Goal: Find specific page/section: Find specific page/section

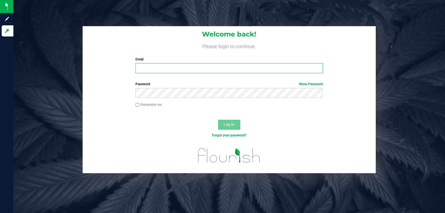
type input "[PERSON_NAME][EMAIL_ADDRESS][DOMAIN_NAME]"
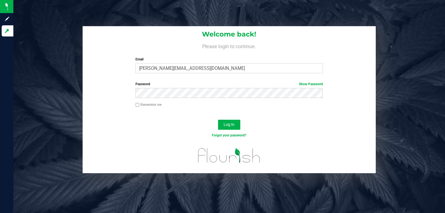
click at [139, 103] on label "Remember me" at bounding box center [149, 104] width 26 height 5
click at [139, 103] on input "Remember me" at bounding box center [138, 105] width 4 height 4
checkbox input "true"
click at [304, 84] on link "Show Password" at bounding box center [311, 84] width 24 height 4
click at [237, 125] on button "Log In" at bounding box center [229, 125] width 22 height 10
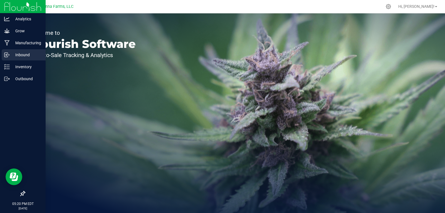
click at [22, 60] on div "Inbound" at bounding box center [24, 54] width 44 height 11
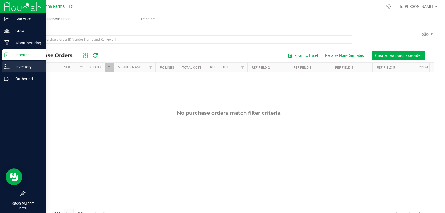
click at [21, 65] on p "Inventory" at bounding box center [26, 66] width 33 height 7
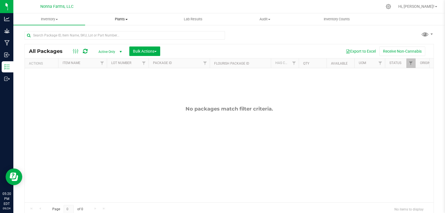
click at [121, 18] on span "Plants" at bounding box center [120, 19] width 71 height 5
click at [109, 32] on span "All plants" at bounding box center [101, 33] width 32 height 5
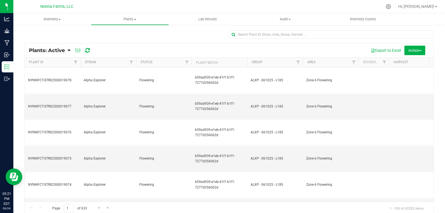
click at [68, 49] on icon at bounding box center [69, 50] width 3 height 5
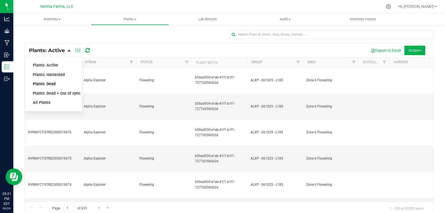
click at [52, 85] on span "Plants: Dead" at bounding box center [44, 84] width 23 height 5
